Goal: Information Seeking & Learning: Learn about a topic

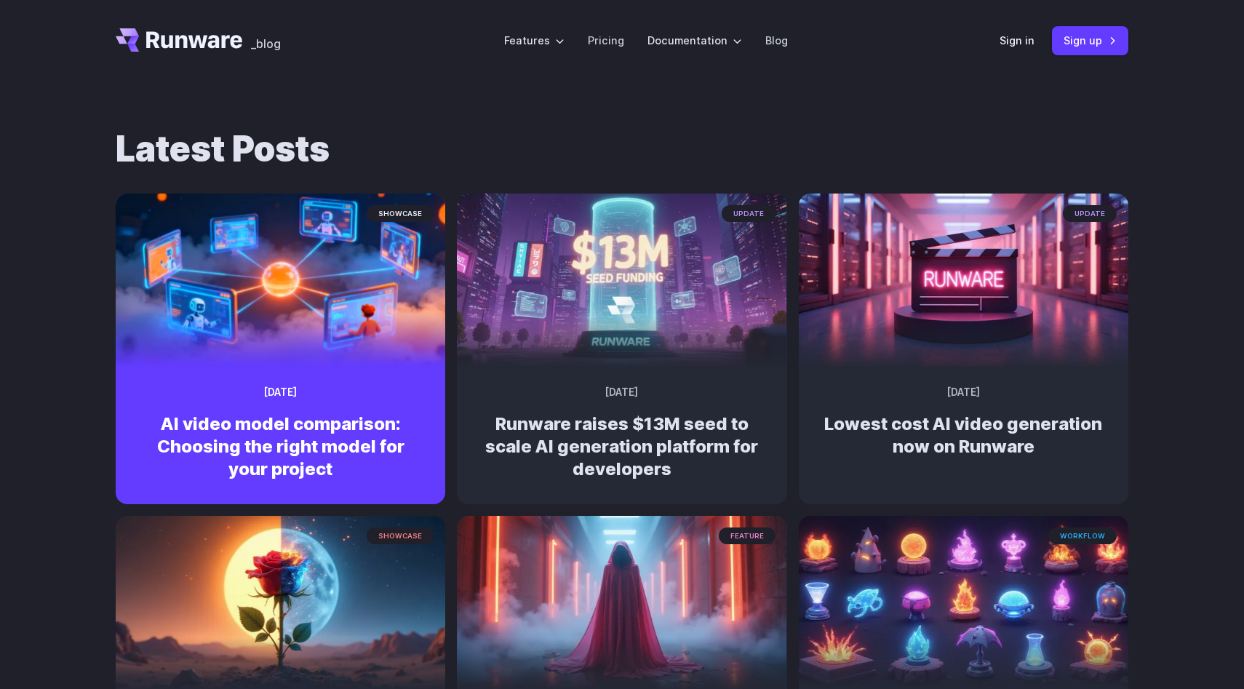
click at [271, 379] on div "showcase September 27, 2025 AI video model comparison: Choosing the right model…" at bounding box center [281, 438] width 330 height 130
